Goal: Navigation & Orientation: Find specific page/section

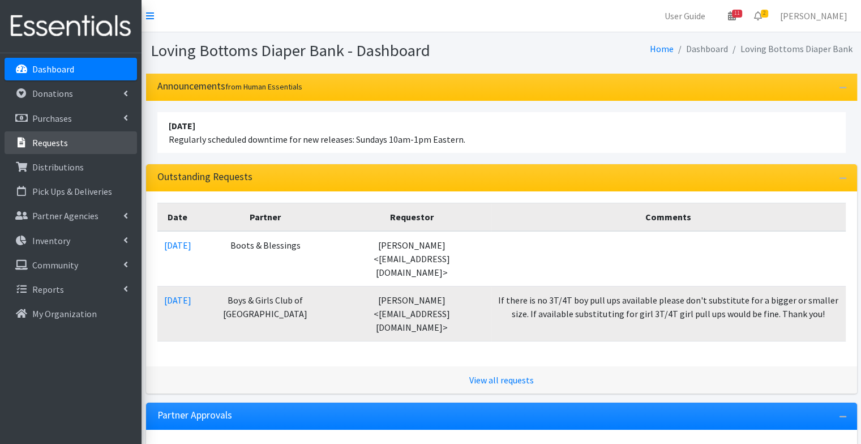
click at [59, 149] on link "Requests" at bounding box center [71, 142] width 132 height 23
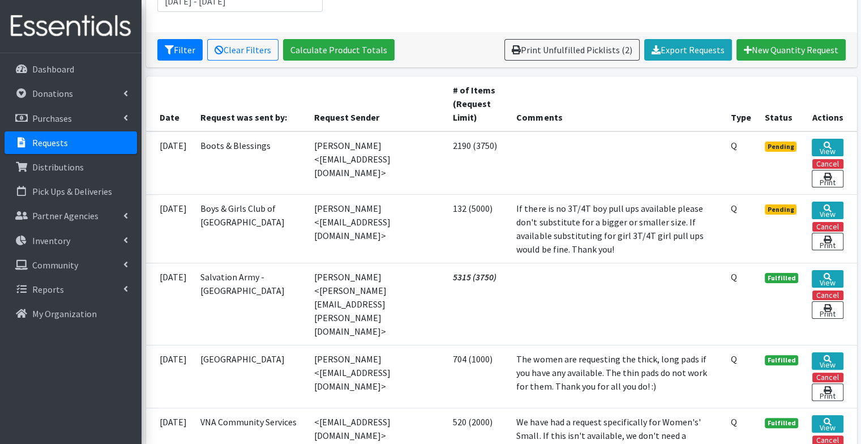
scroll to position [188, 0]
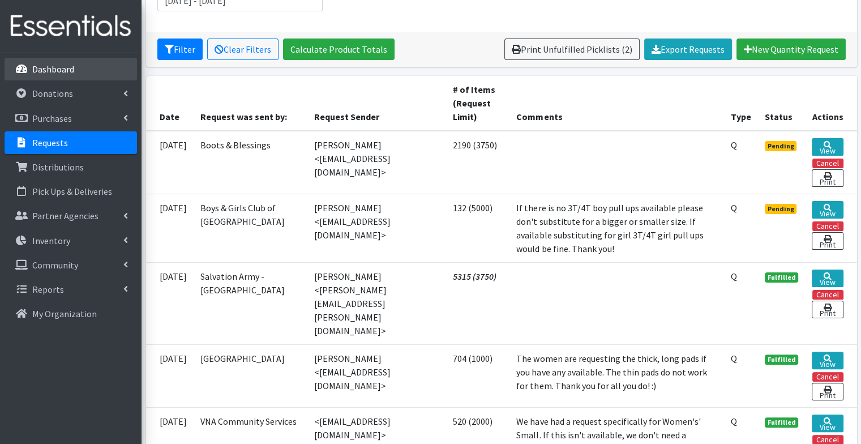
click at [77, 68] on link "Dashboard" at bounding box center [71, 69] width 132 height 23
